Goal: Transaction & Acquisition: Purchase product/service

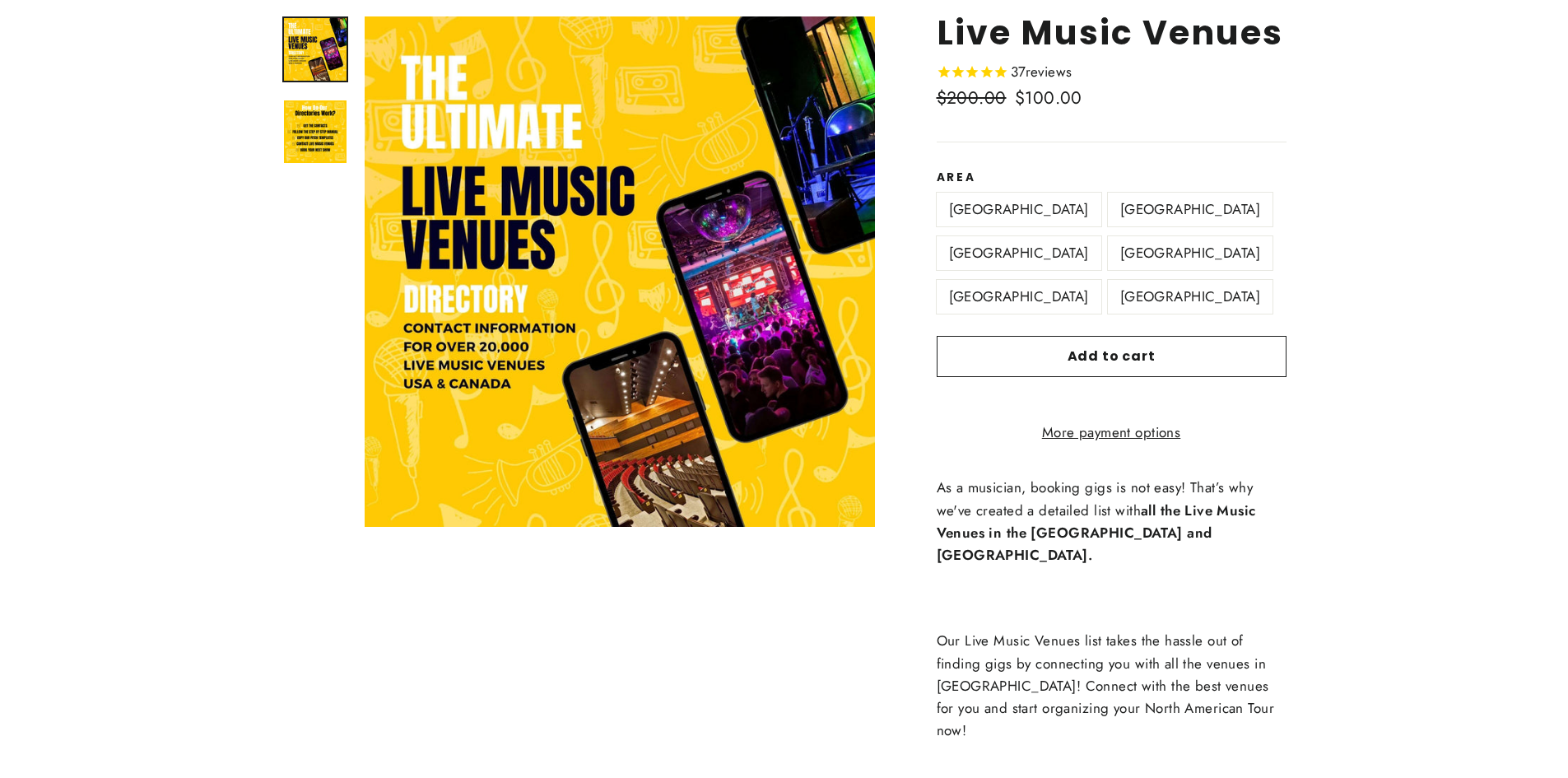
scroll to position [82, 0]
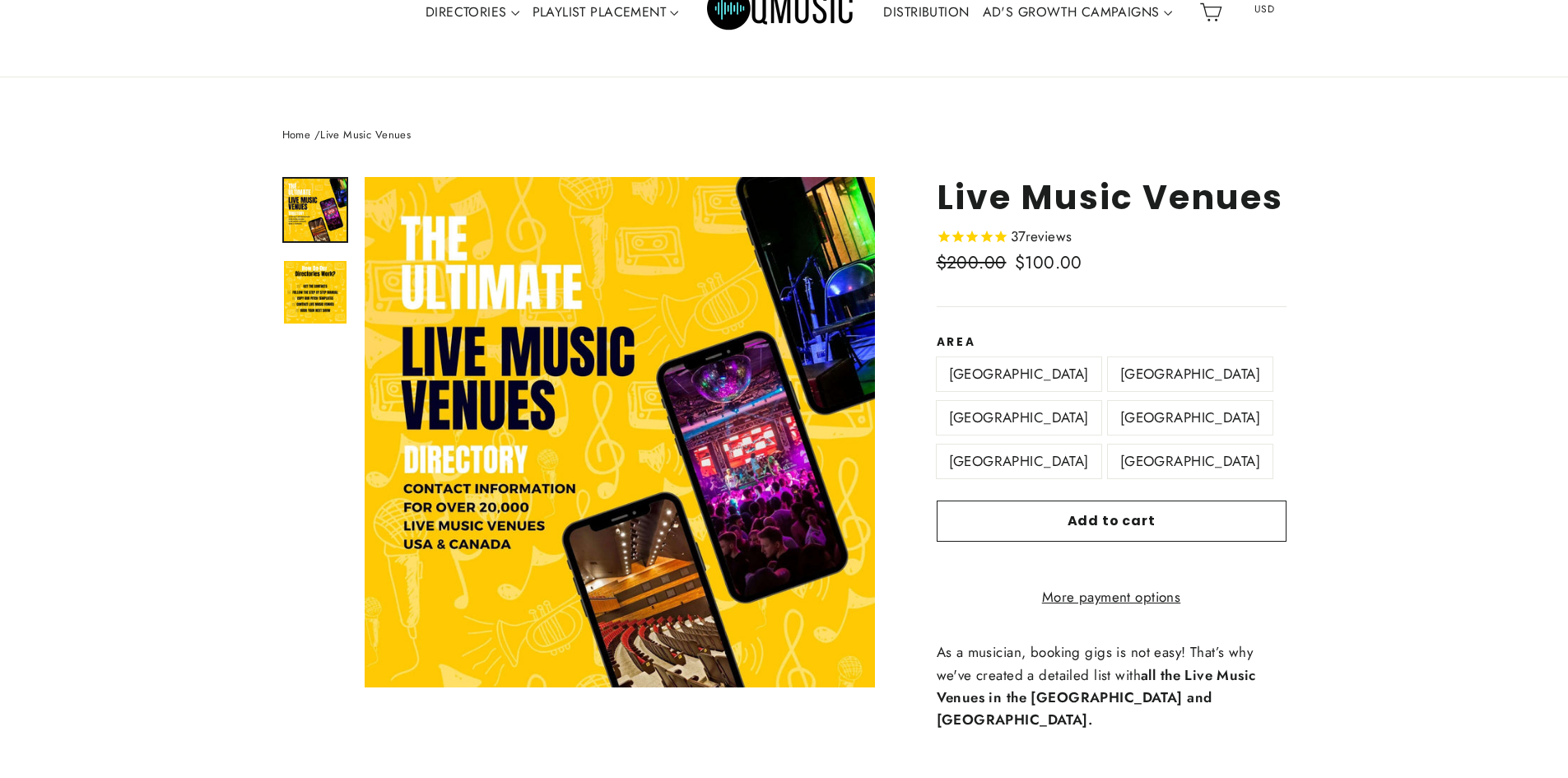
click at [1108, 418] on label "South Central US" at bounding box center [1190, 417] width 165 height 34
click at [1108, 376] on label "North East US" at bounding box center [1190, 374] width 165 height 34
click at [1102, 400] on label "North West US" at bounding box center [1019, 417] width 165 height 34
click at [1102, 444] on label "South East US" at bounding box center [1019, 461] width 165 height 34
click at [1108, 460] on label "South West US" at bounding box center [1190, 461] width 165 height 34
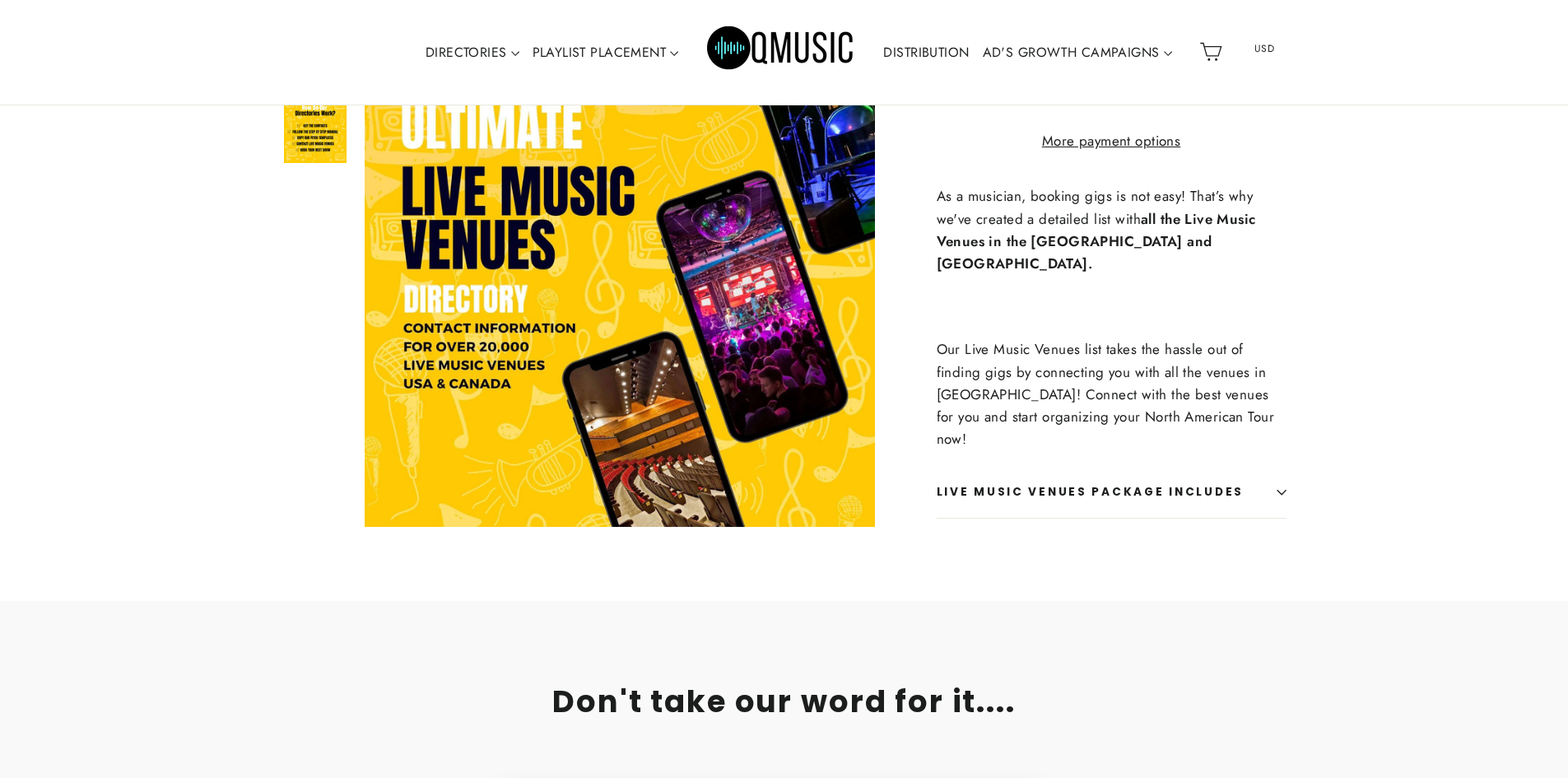
scroll to position [576, 0]
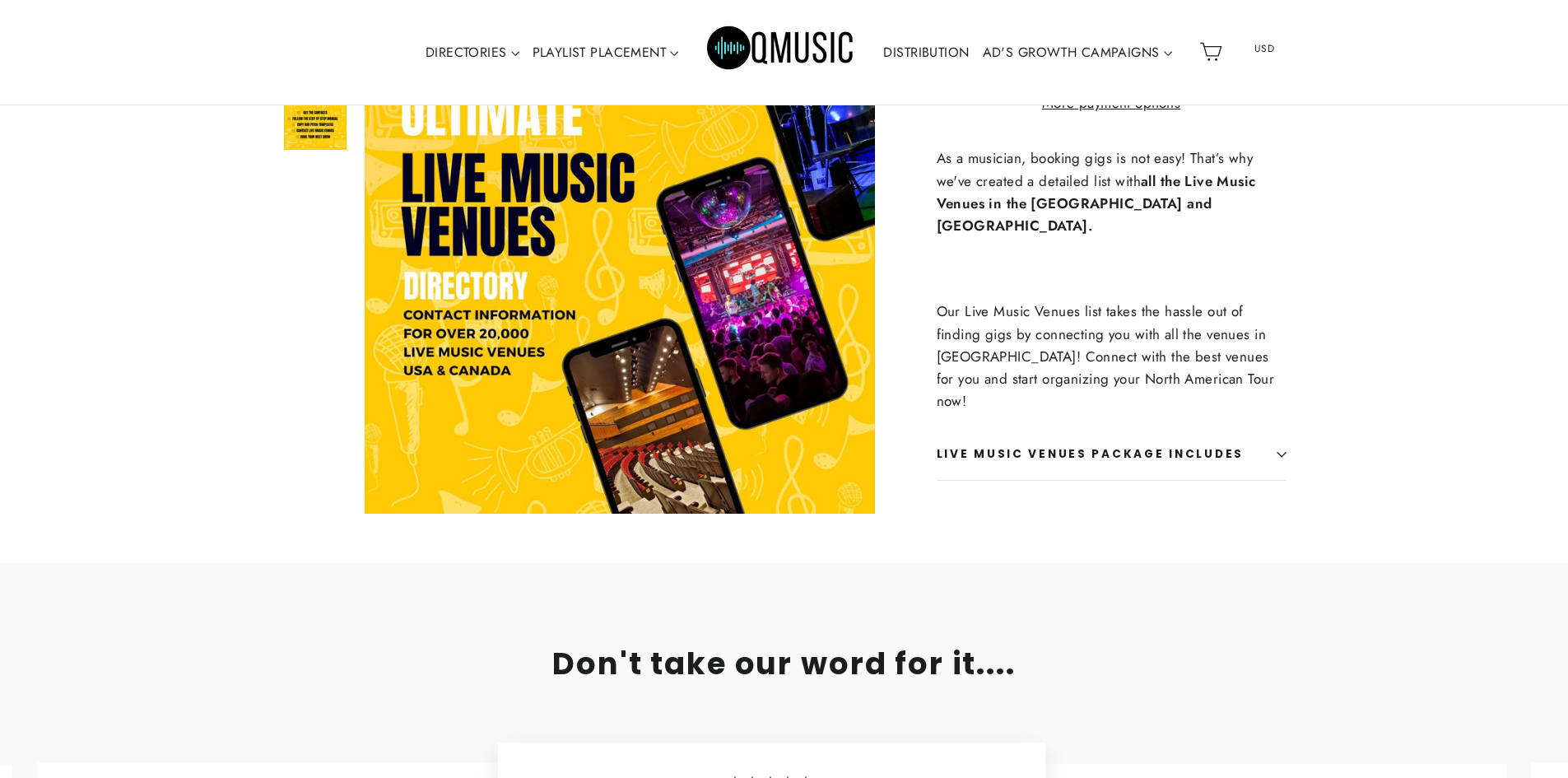
click at [1253, 432] on button "Live Music Venues Package Includes" at bounding box center [1111, 454] width 350 height 51
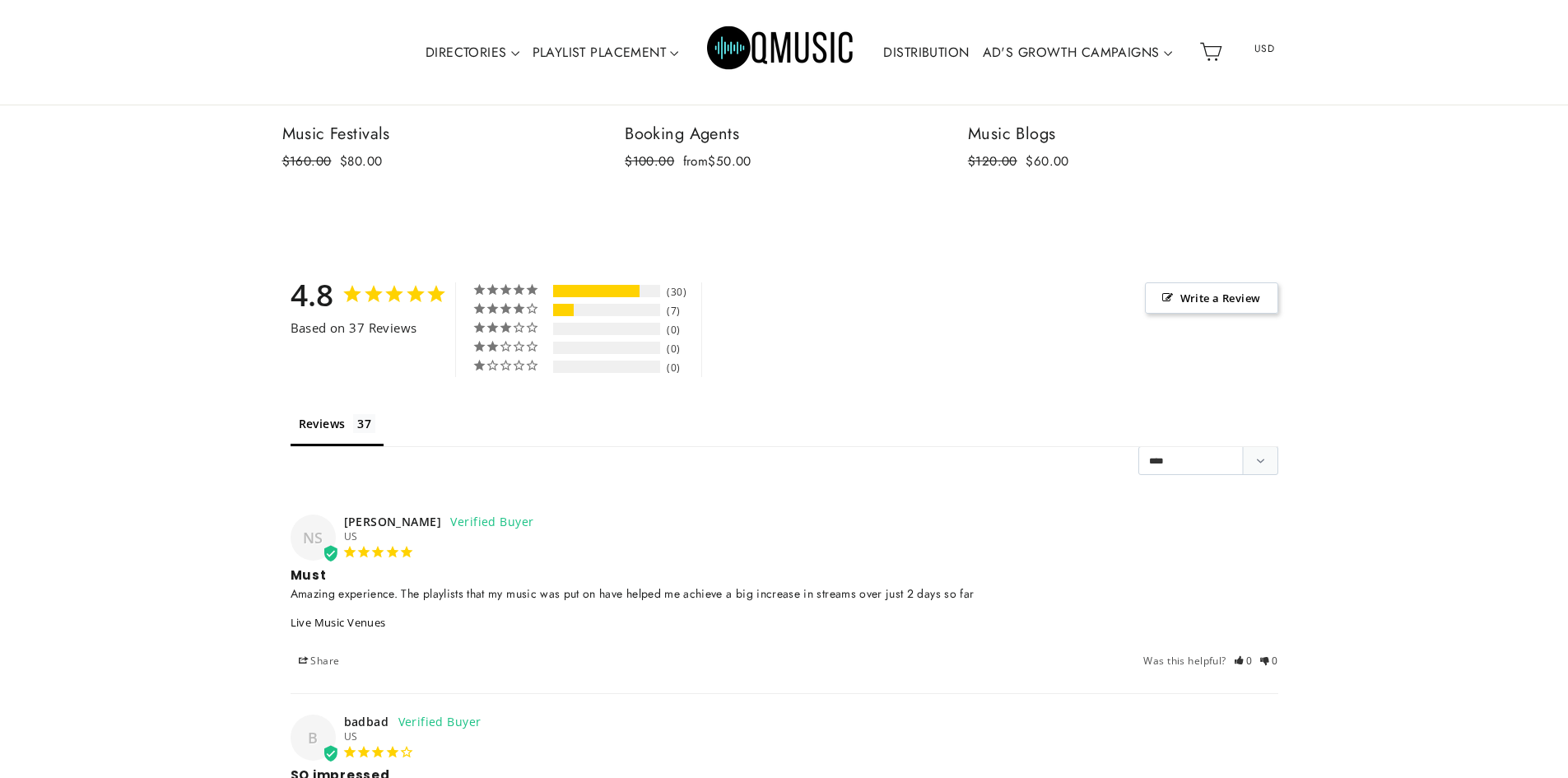
scroll to position [5349, 0]
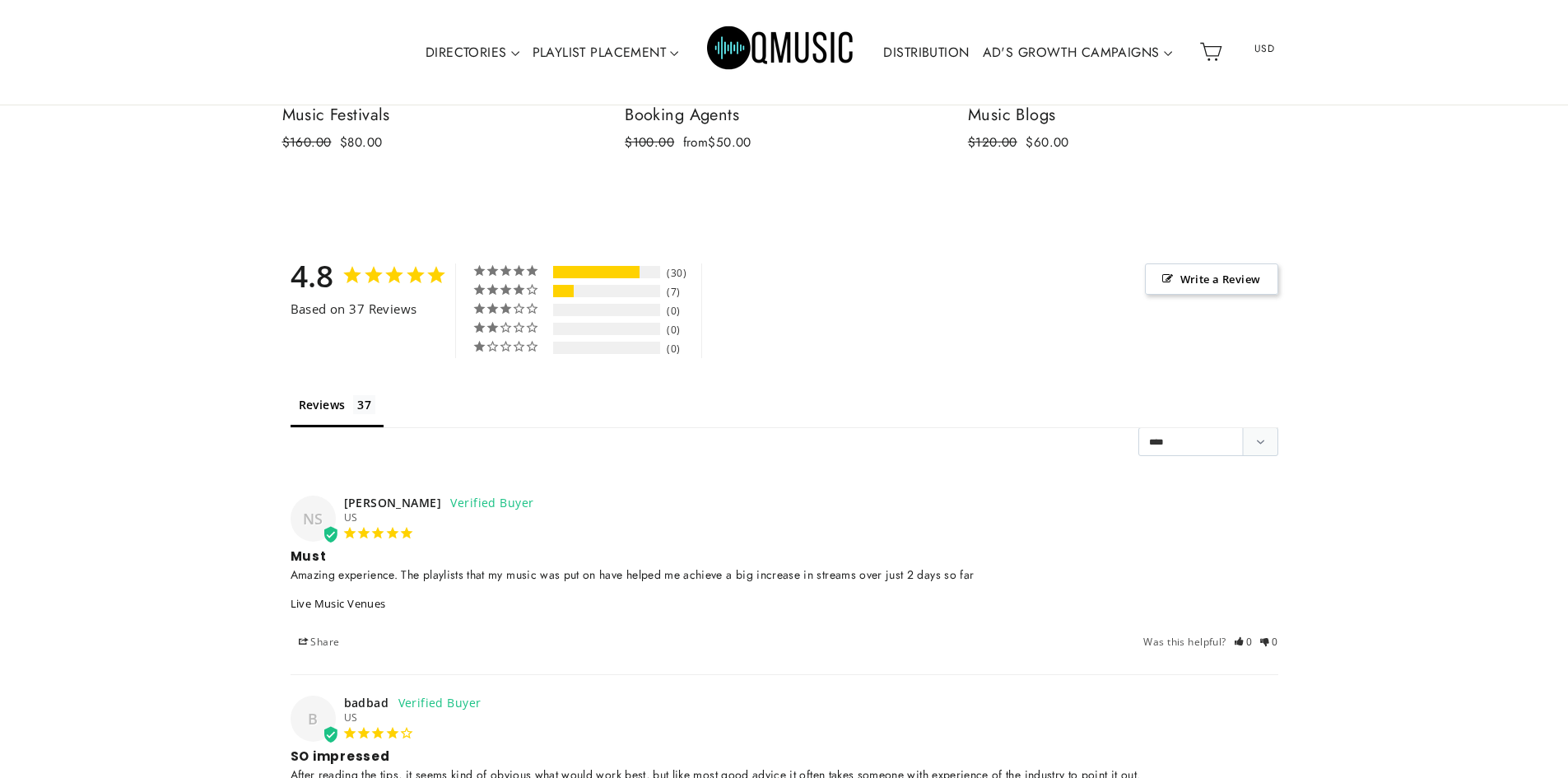
click at [756, 44] on img "Primary" at bounding box center [781, 52] width 148 height 74
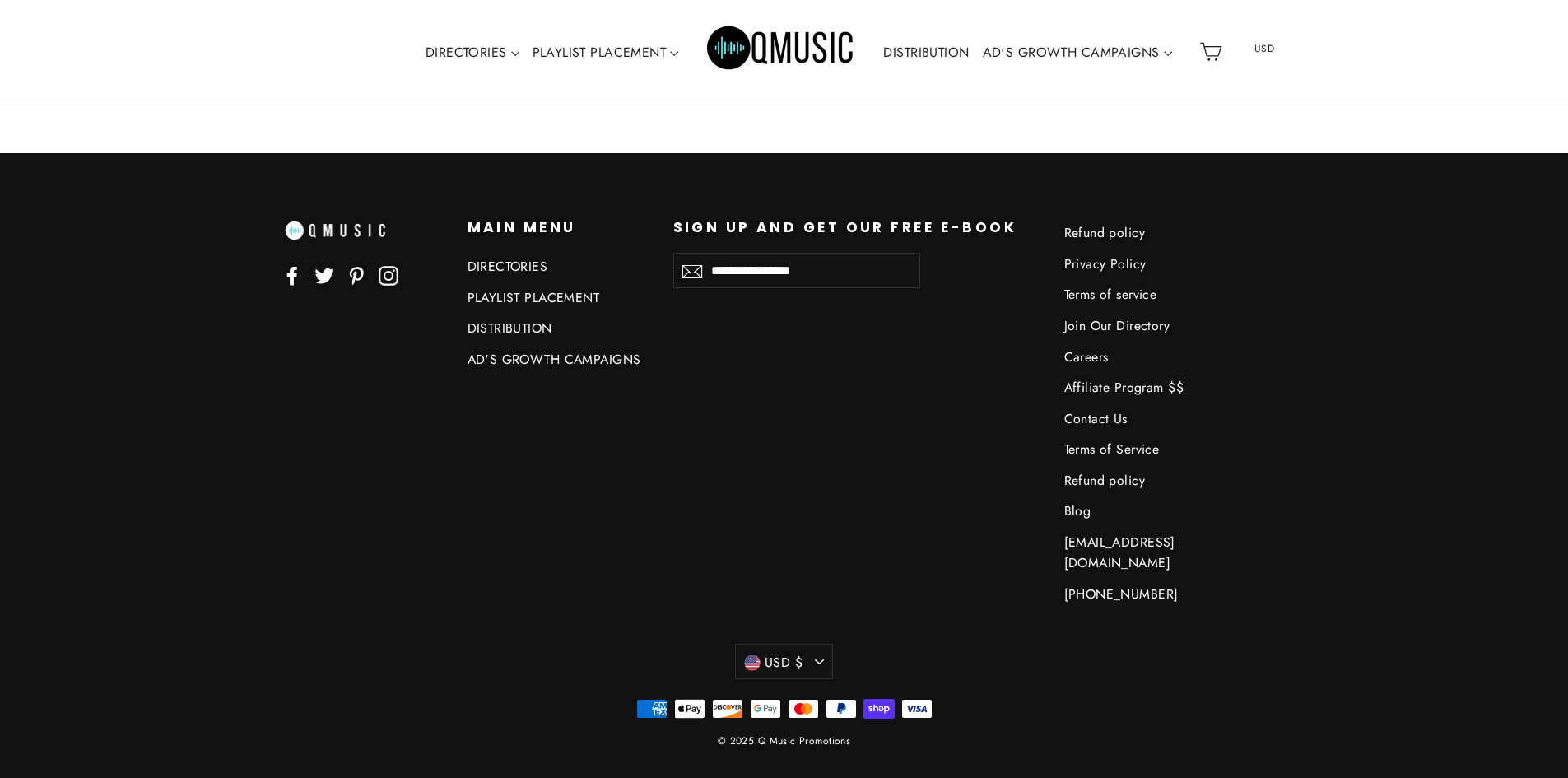
scroll to position [7234, 0]
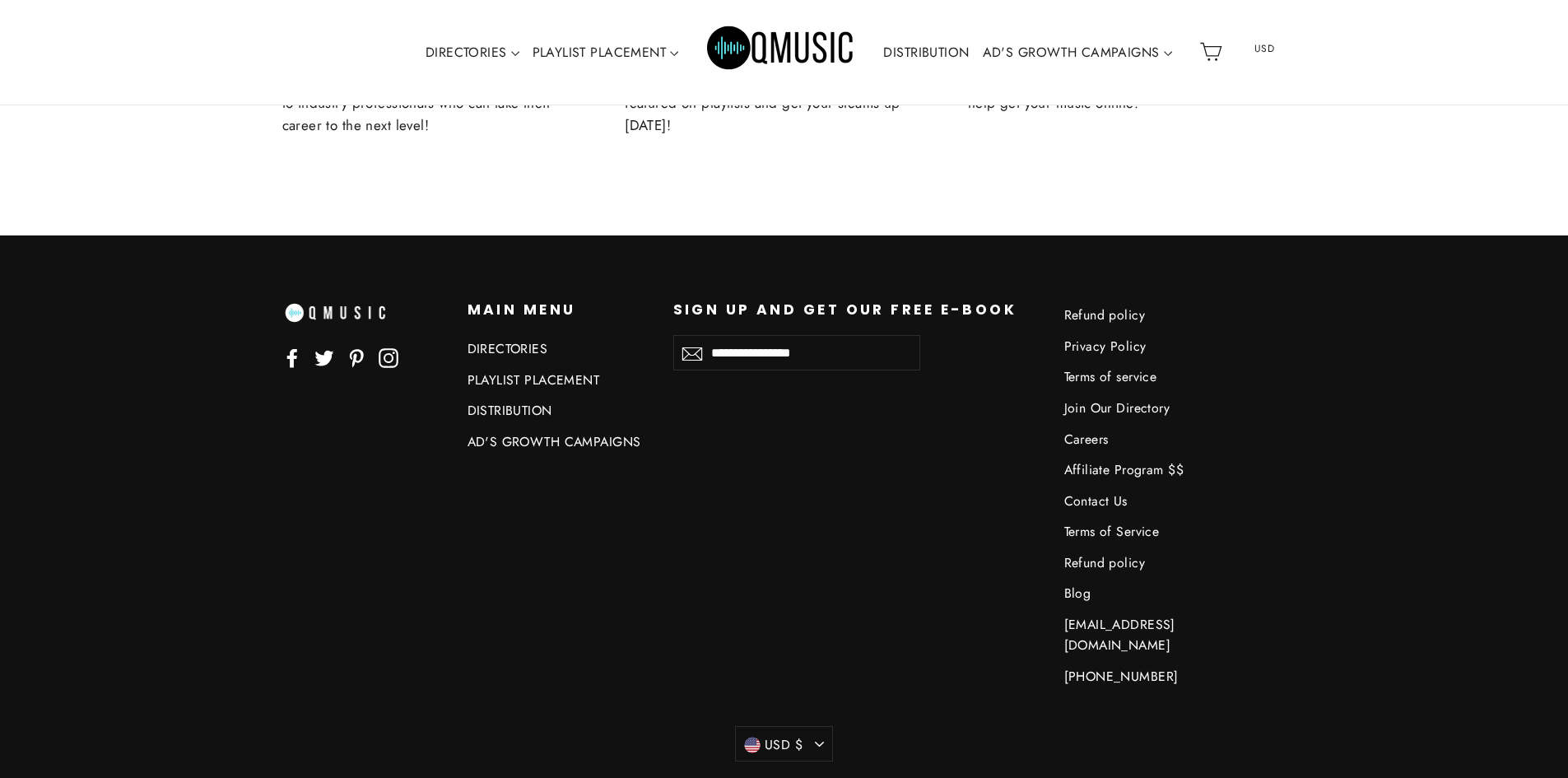
click at [1166, 410] on link "Join Our Directory" at bounding box center [1154, 407] width 181 height 27
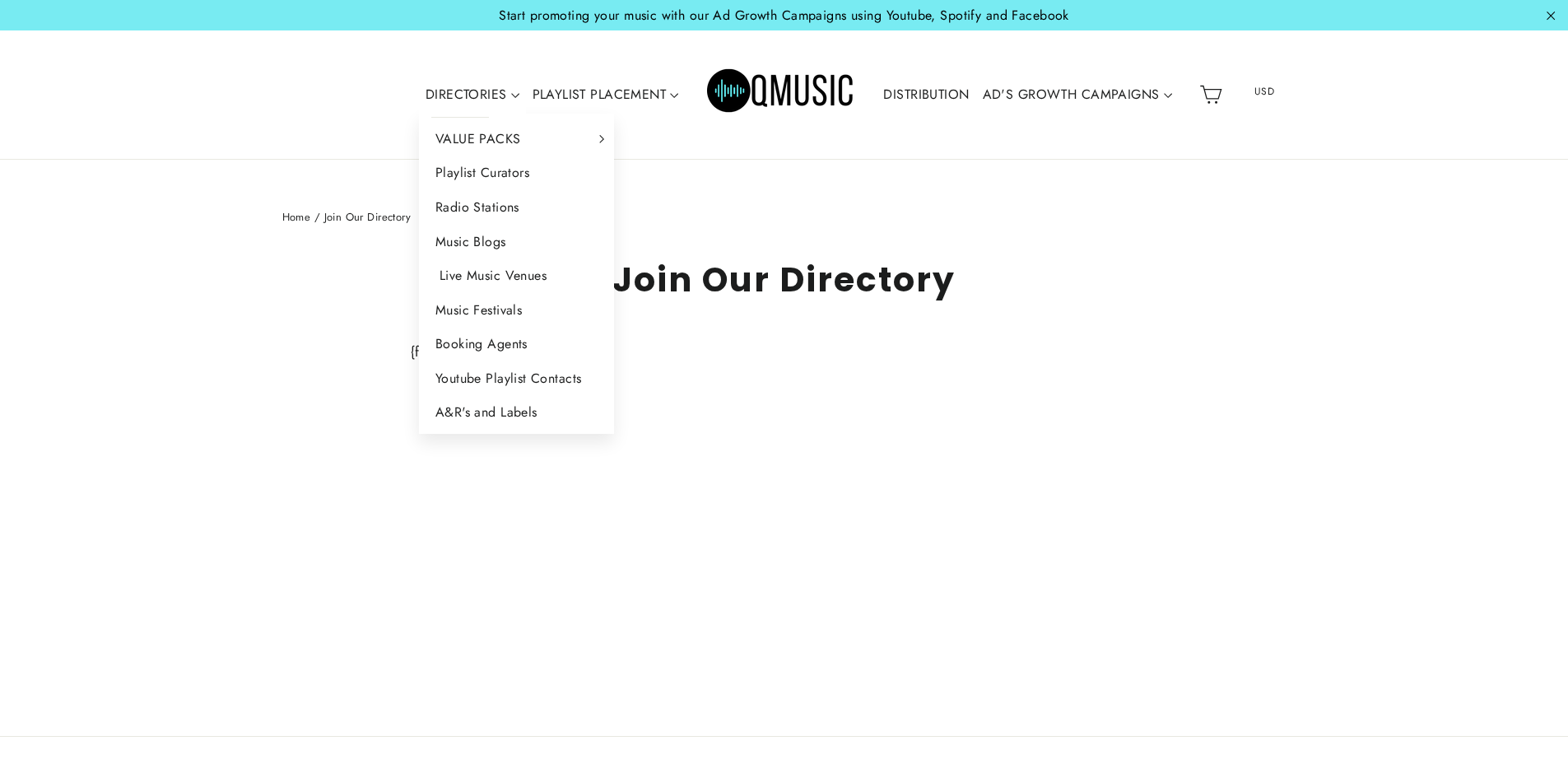
click at [487, 263] on link "Live Music Venues" at bounding box center [517, 275] width 196 height 34
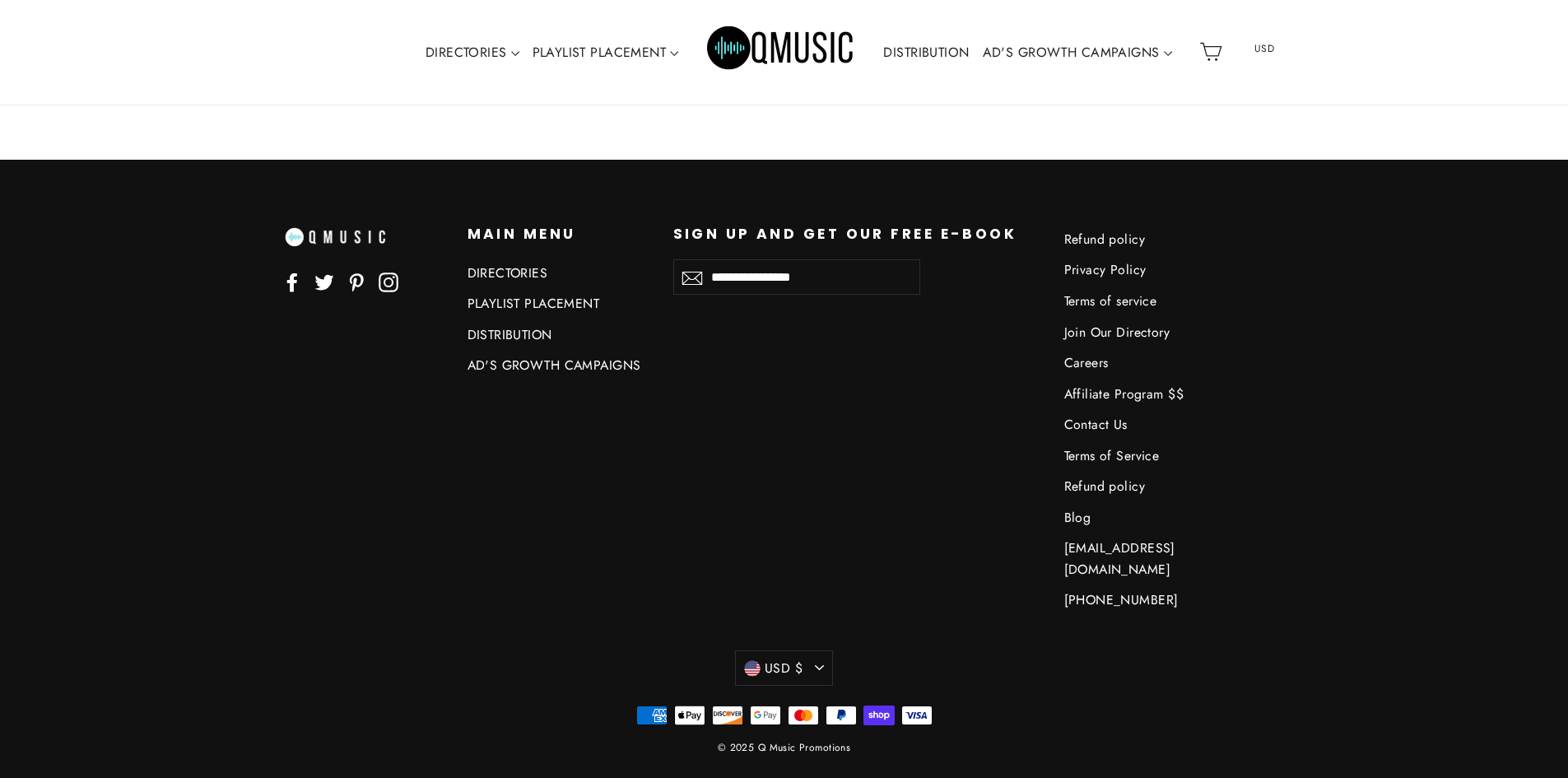
scroll to position [6897, 0]
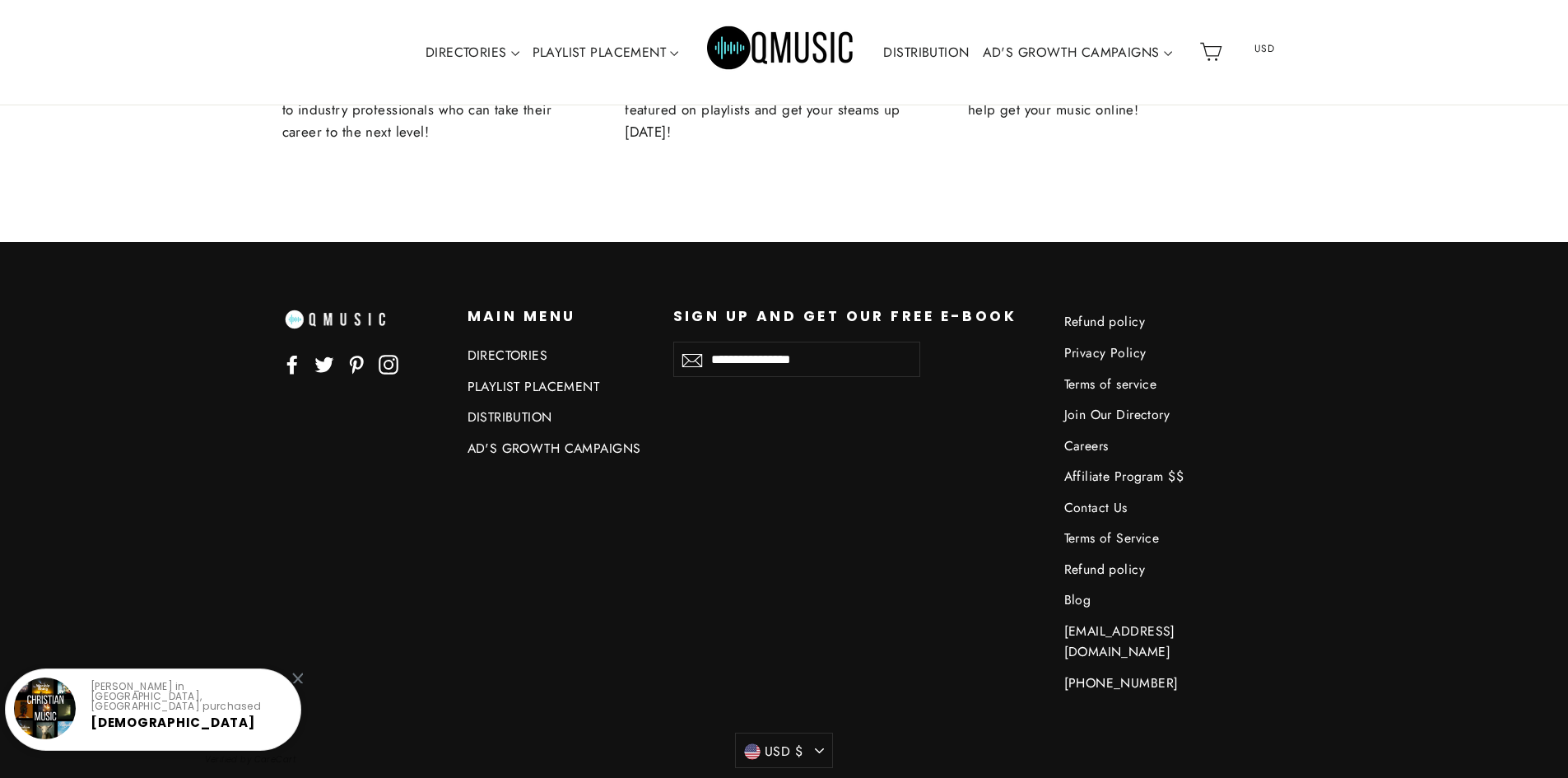
scroll to position [1017, 0]
